Goal: Find contact information: Obtain details needed to contact an individual or organization

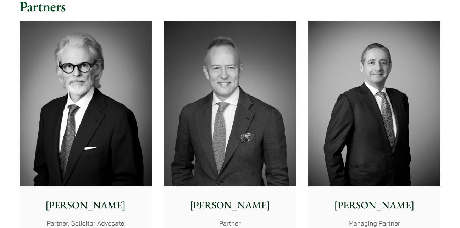
scroll to position [199, 0]
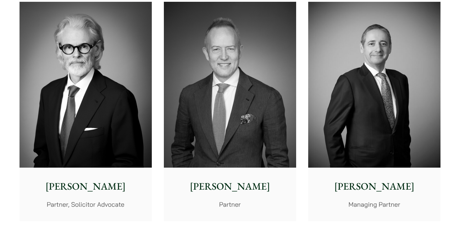
click at [392, 180] on p "Andrew Powner" at bounding box center [374, 186] width 121 height 15
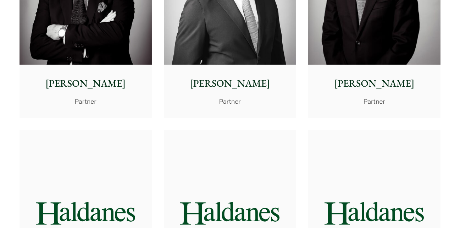
scroll to position [1193, 0]
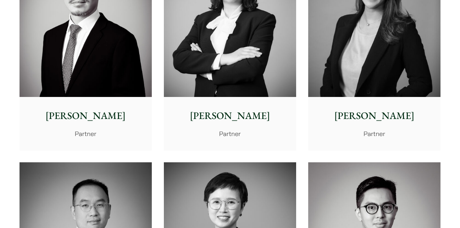
click at [360, 79] on img at bounding box center [374, 14] width 132 height 166
click at [251, 81] on img at bounding box center [230, 14] width 132 height 166
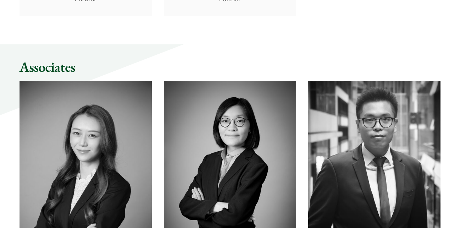
scroll to position [1989, 0]
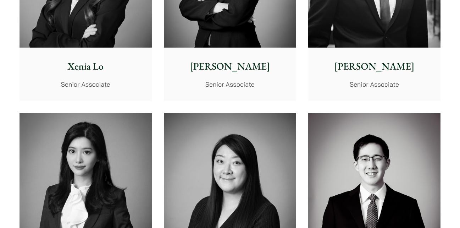
click at [214, 171] on img at bounding box center [230, 196] width 132 height 166
click at [95, 169] on img at bounding box center [86, 196] width 132 height 166
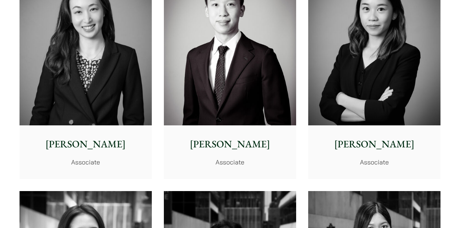
scroll to position [2387, 0]
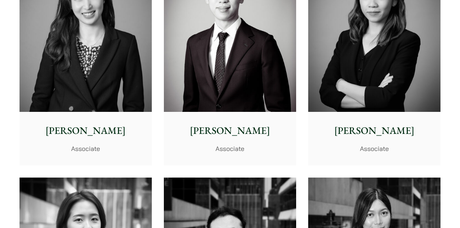
click at [104, 67] on img at bounding box center [86, 29] width 132 height 166
click at [376, 83] on img at bounding box center [374, 29] width 132 height 166
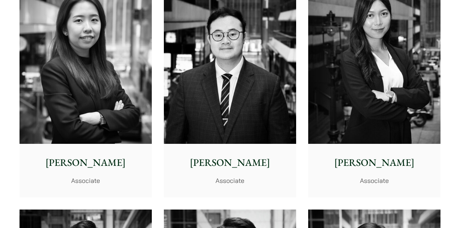
click at [360, 104] on img at bounding box center [374, 61] width 132 height 166
click at [101, 98] on img at bounding box center [86, 61] width 132 height 166
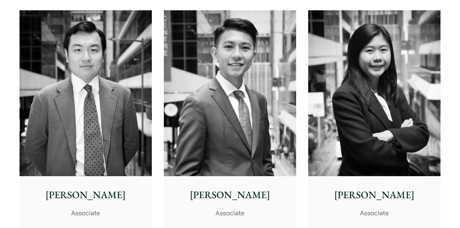
click at [372, 101] on img at bounding box center [374, 93] width 132 height 166
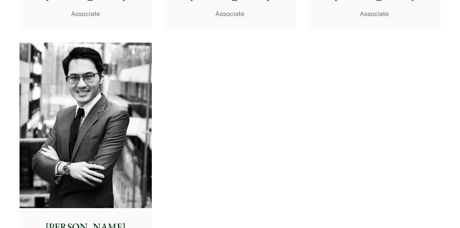
scroll to position [3182, 0]
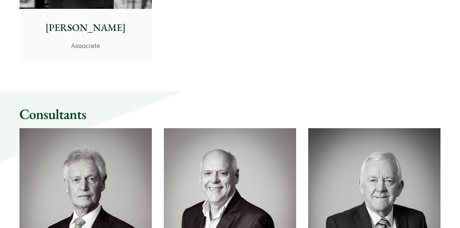
click at [73, 12] on div "Christopher Lin Associate" at bounding box center [86, 35] width 132 height 53
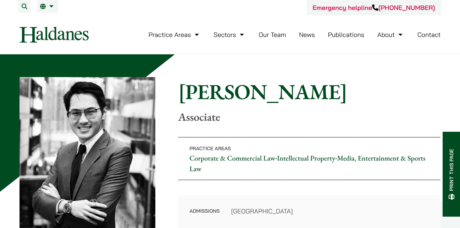
scroll to position [199, 0]
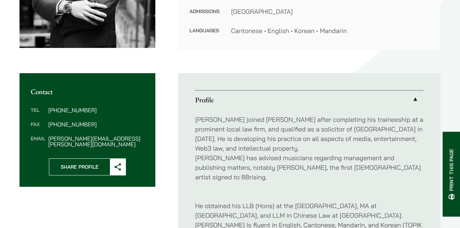
click at [135, 135] on dd "christopher.lin@haldanes.com" at bounding box center [96, 140] width 96 height 11
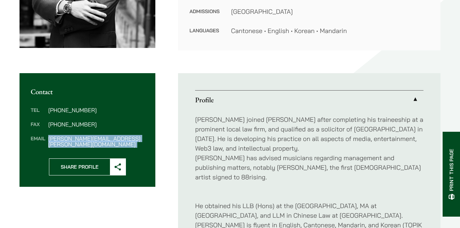
click at [135, 135] on dd "christopher.lin@haldanes.com" at bounding box center [96, 140] width 96 height 11
copy div "christopher.lin@haldanes.com"
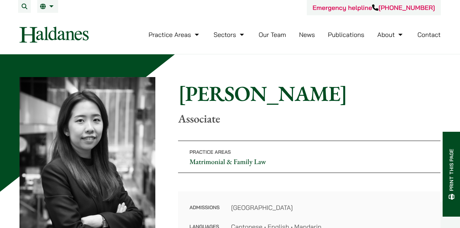
scroll to position [199, 0]
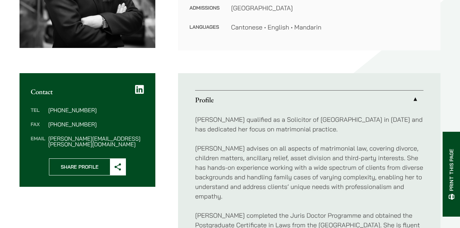
click at [117, 137] on dd "alvina.suen@haldanes.com" at bounding box center [96, 140] width 96 height 11
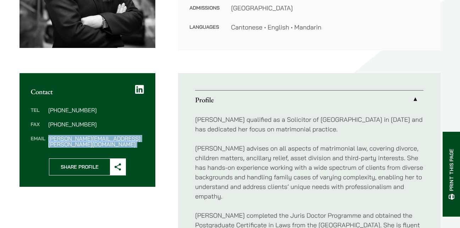
click at [117, 137] on dd "alvina.suen@haldanes.com" at bounding box center [96, 140] width 96 height 11
copy div "alvina.suen@haldanes.com"
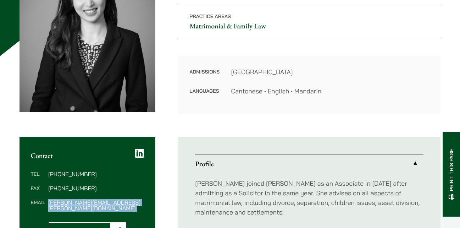
scroll to position [135, 0]
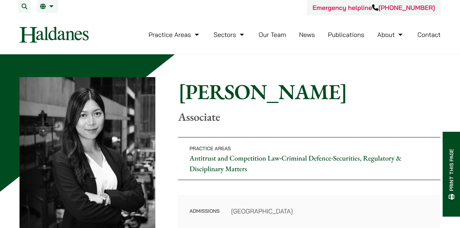
scroll to position [199, 0]
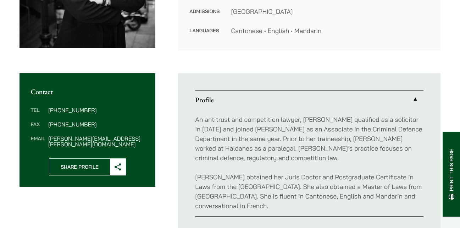
click at [121, 136] on dd "[PERSON_NAME][EMAIL_ADDRESS][PERSON_NAME][DOMAIN_NAME]" at bounding box center [96, 140] width 96 height 11
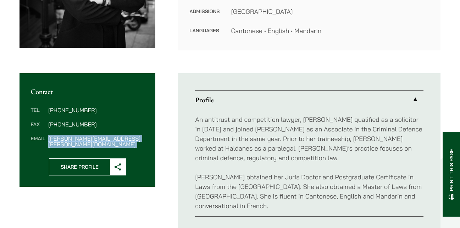
click at [121, 136] on dd "[PERSON_NAME][EMAIL_ADDRESS][PERSON_NAME][DOMAIN_NAME]" at bounding box center [96, 140] width 96 height 11
copy div "[PERSON_NAME][EMAIL_ADDRESS][PERSON_NAME][DOMAIN_NAME]"
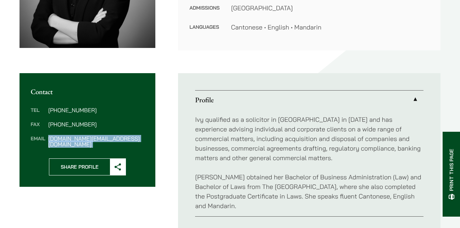
scroll to position [199, 0]
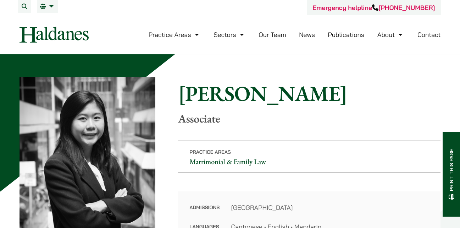
scroll to position [199, 0]
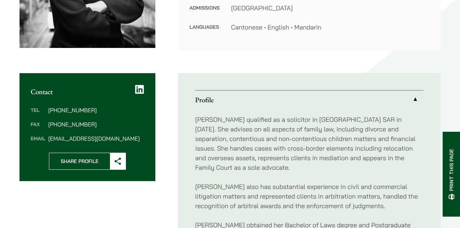
click at [123, 135] on dd "[EMAIL_ADDRESS][DOMAIN_NAME]" at bounding box center [96, 138] width 96 height 6
copy div "[EMAIL_ADDRESS][DOMAIN_NAME]"
